Goal: Transaction & Acquisition: Purchase product/service

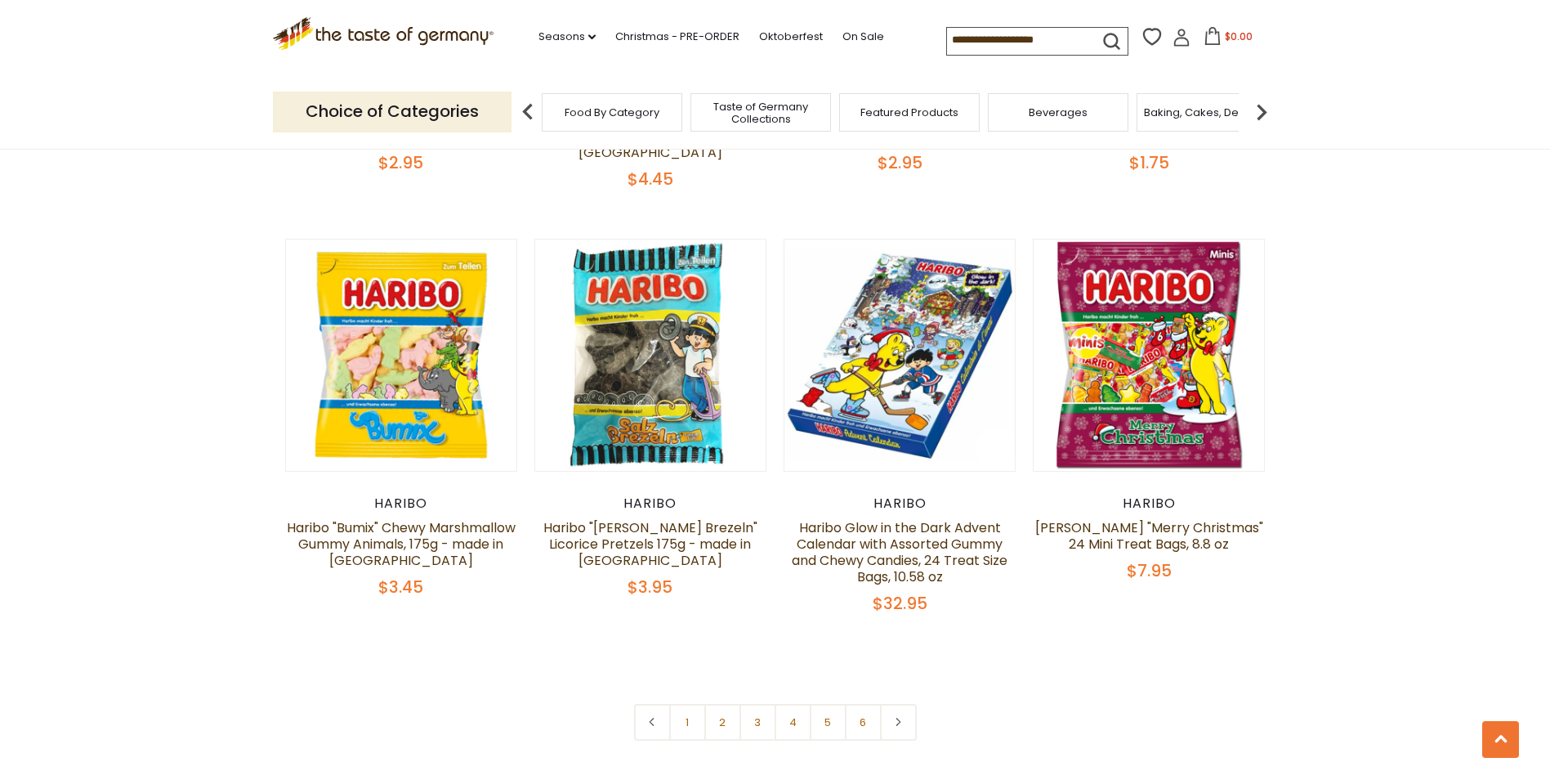
scroll to position [3514, 0]
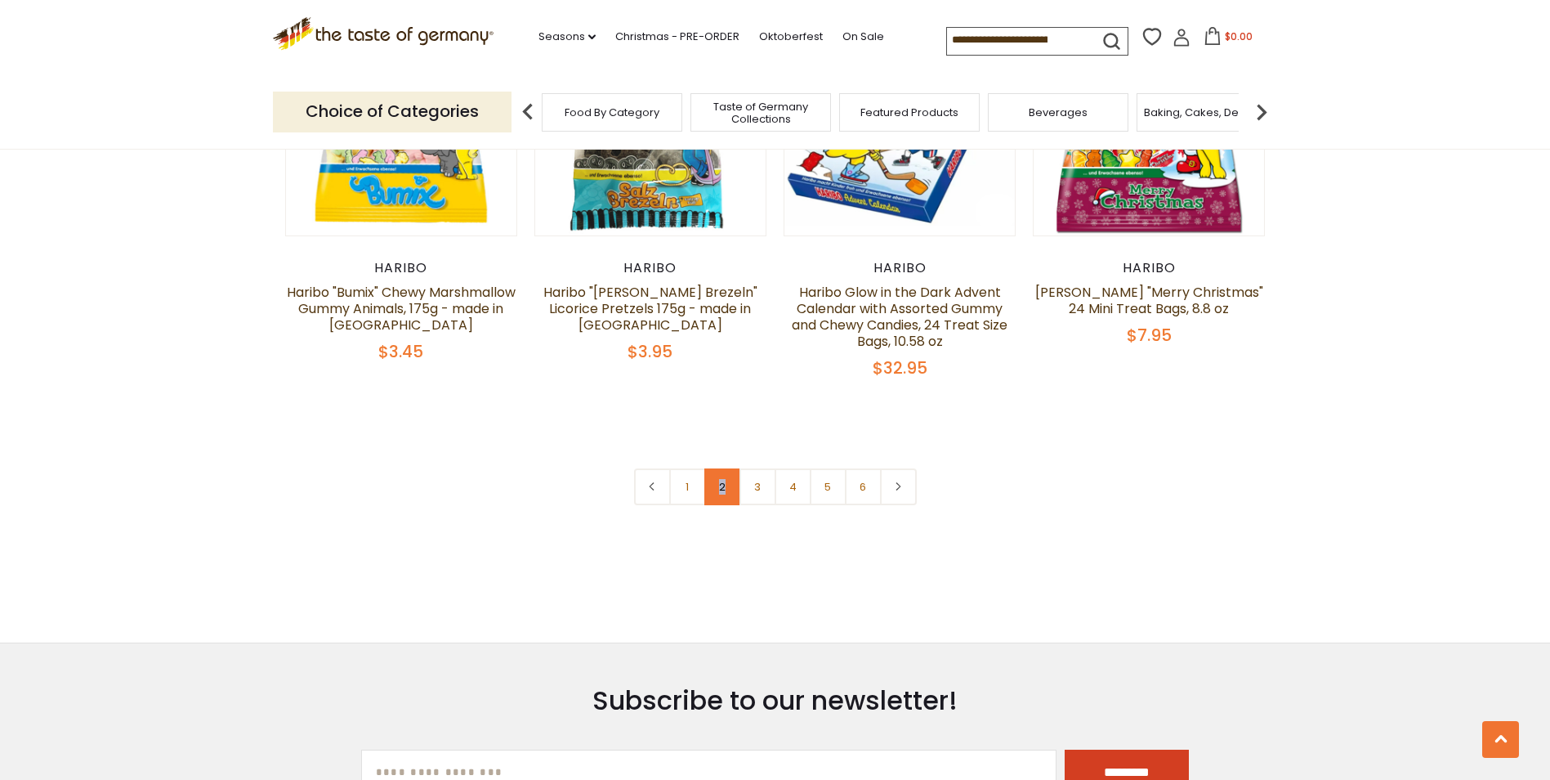
drag, startPoint x: 688, startPoint y: 436, endPoint x: 726, endPoint y: 441, distance: 38.0
click at [726, 468] on nav "1 2 3 4 5 6" at bounding box center [775, 486] width 283 height 37
click at [726, 468] on link "2" at bounding box center [722, 486] width 37 height 37
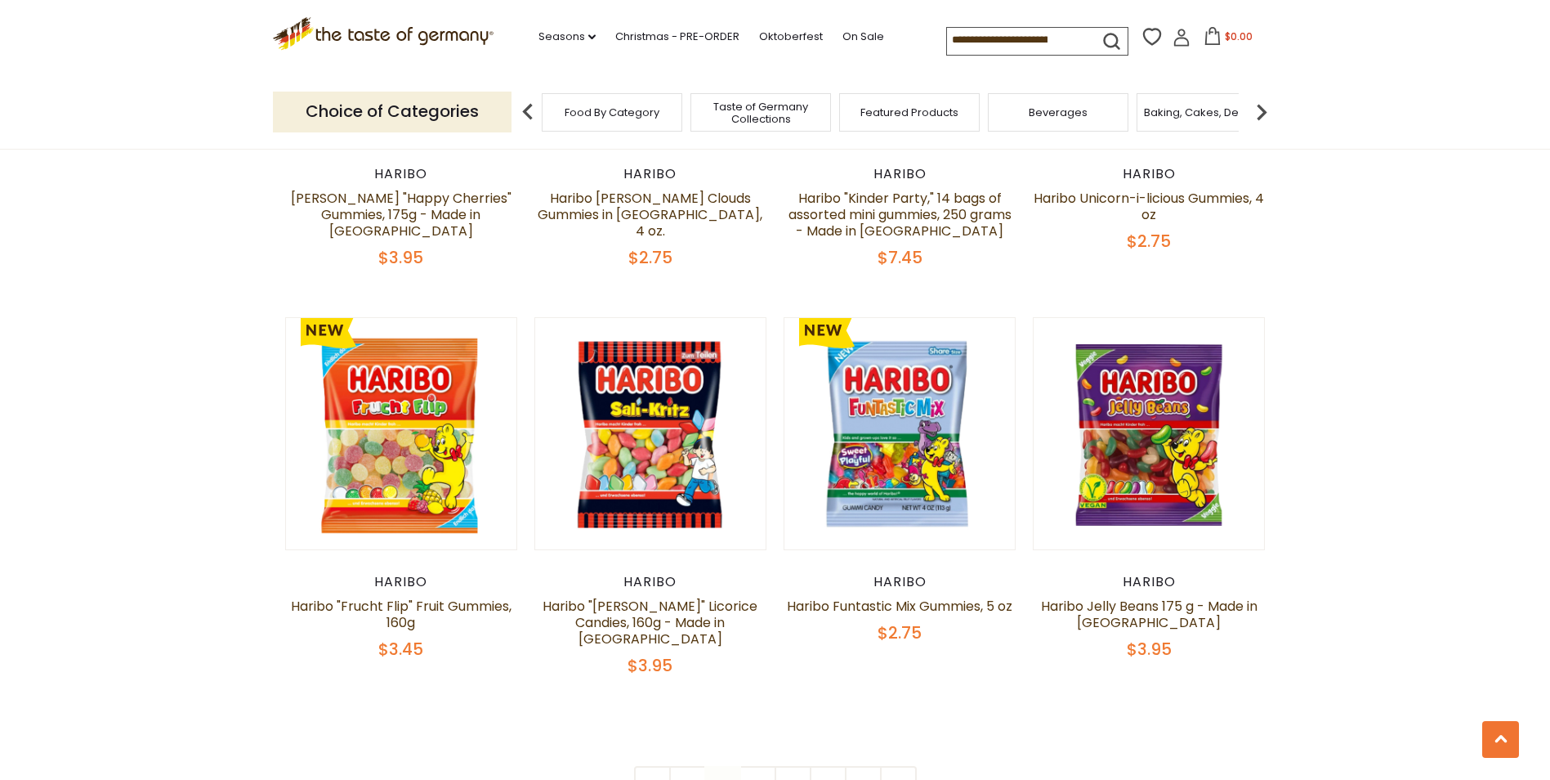
scroll to position [3319, 0]
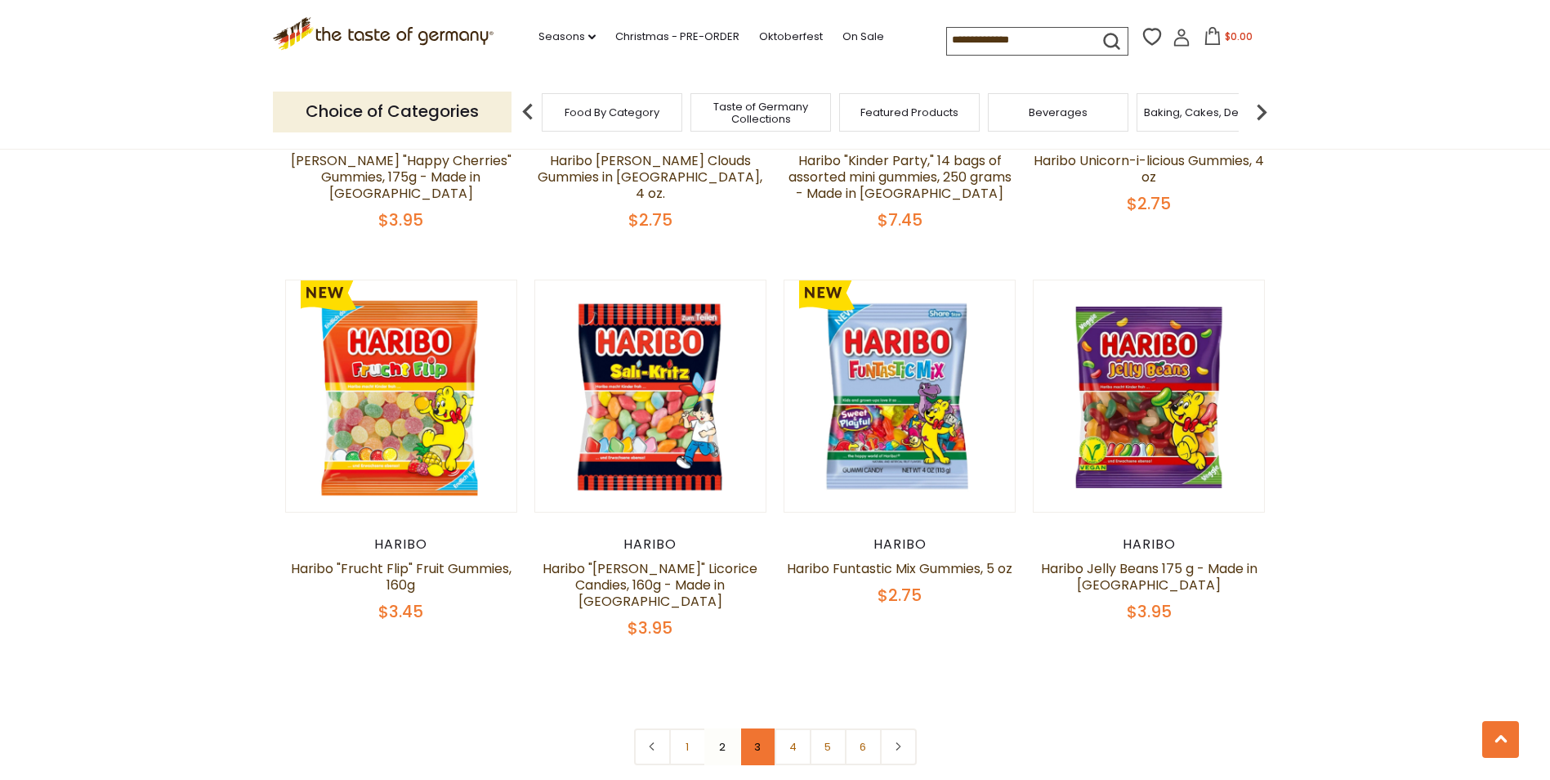
click at [754, 728] on link "3" at bounding box center [758, 746] width 37 height 37
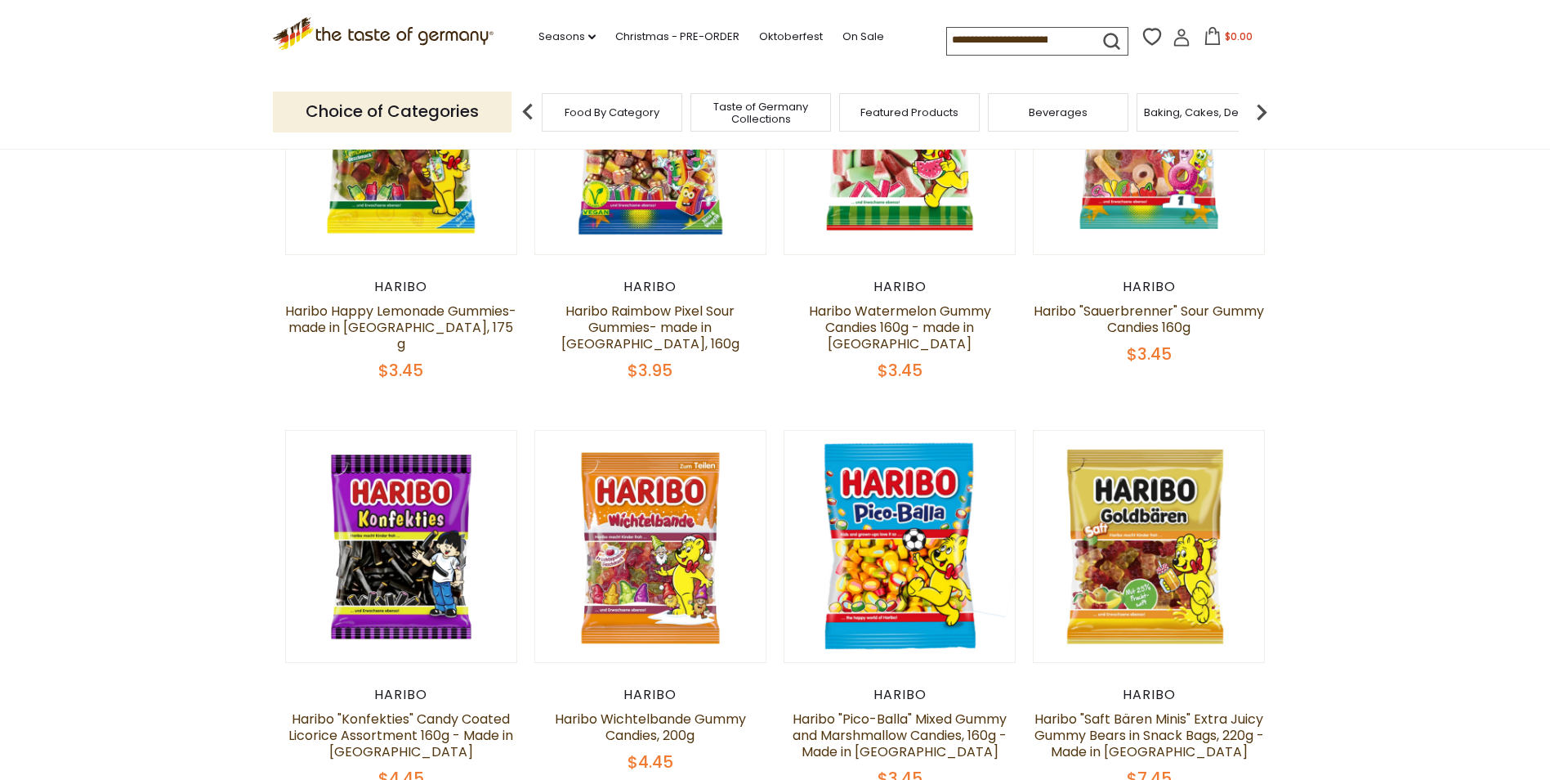
scroll to position [296, 0]
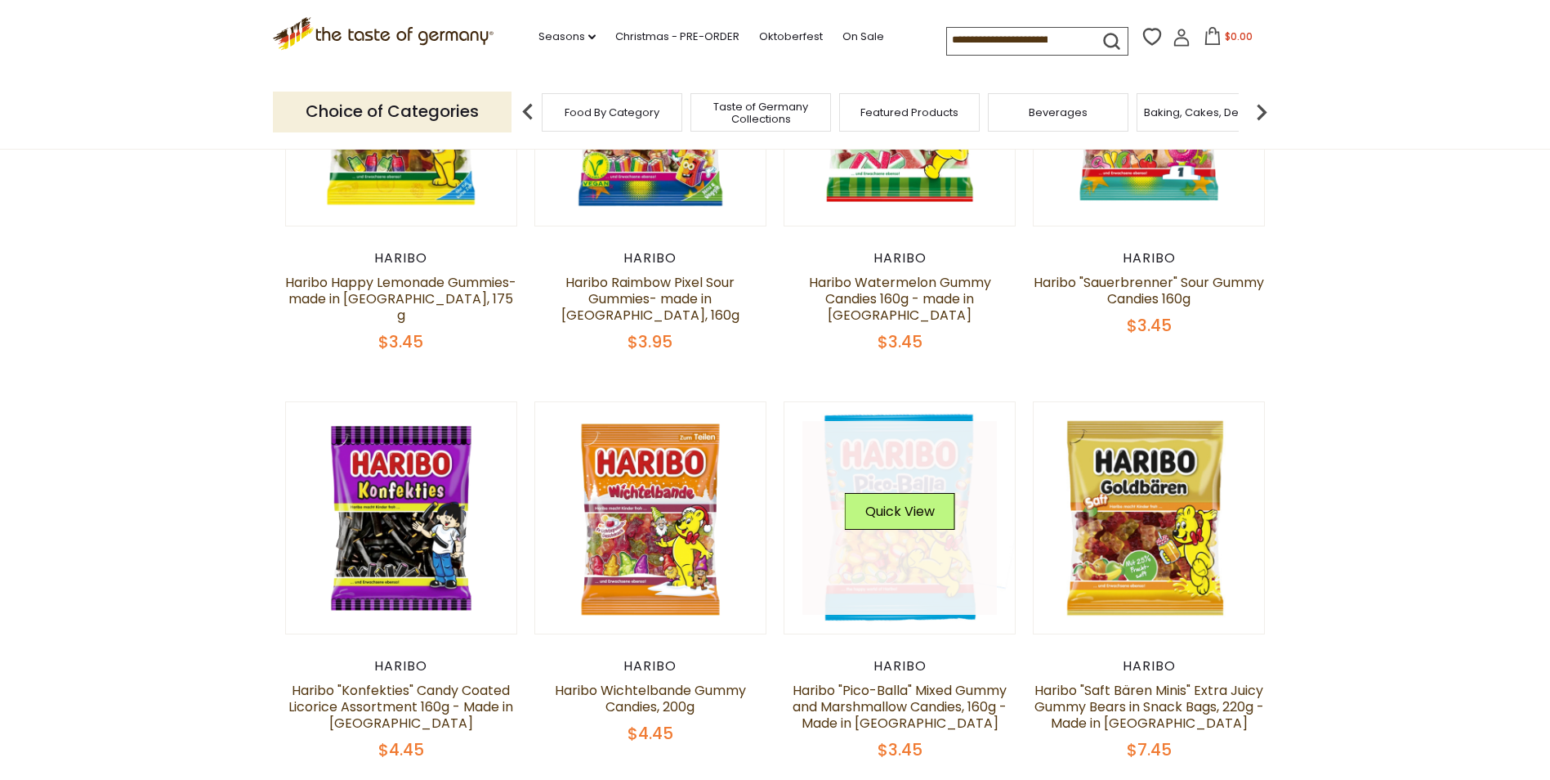
click at [920, 586] on link at bounding box center [899, 518] width 194 height 194
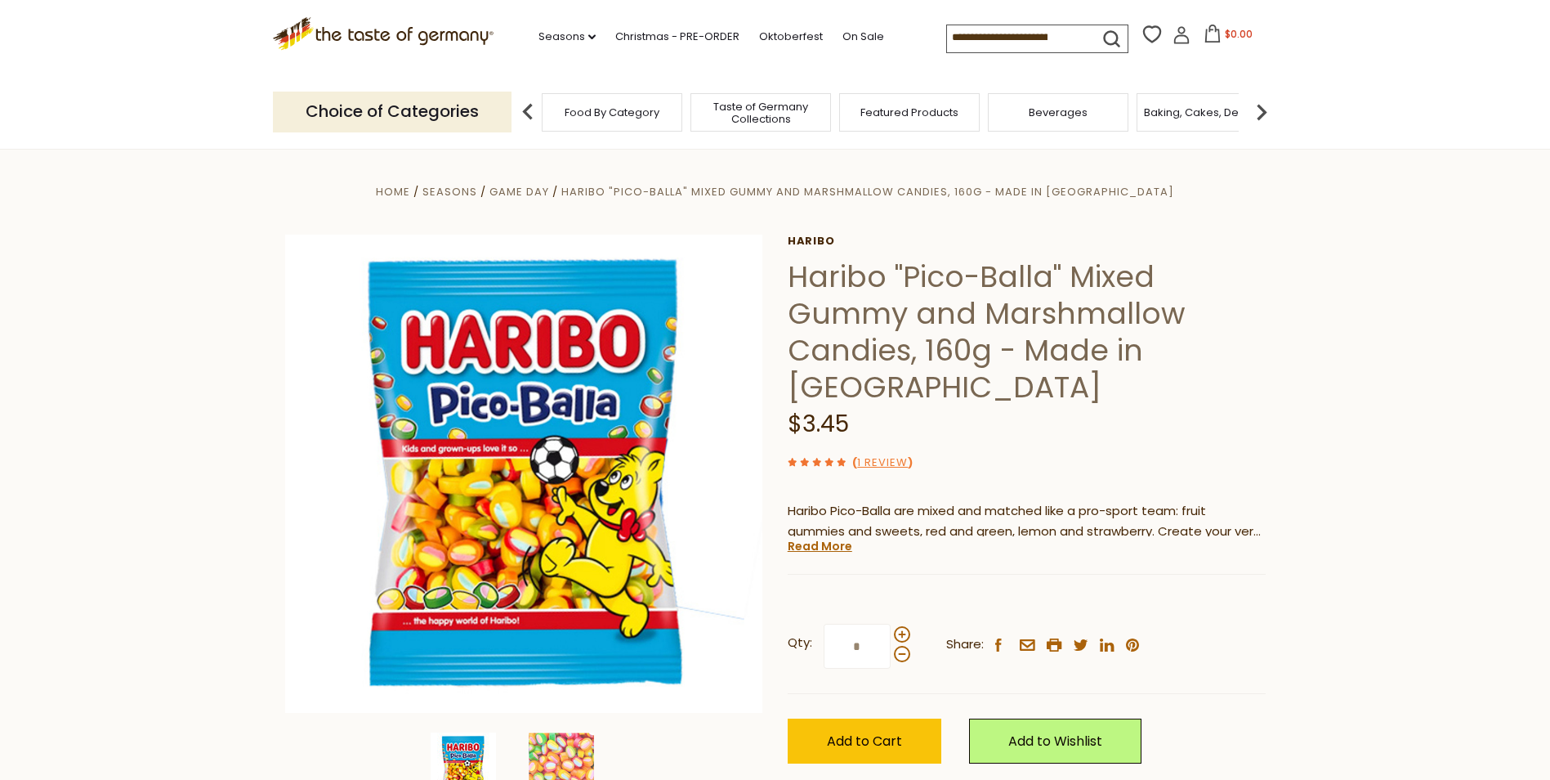
click at [1181, 20] on div ".st0{fill:#EDD300;} .st1{fill:#D33E21;} .st0{fill:#EDD300;} .st1{fill:#D33E21;}…" at bounding box center [775, 37] width 1005 height 75
